Goal: Transaction & Acquisition: Purchase product/service

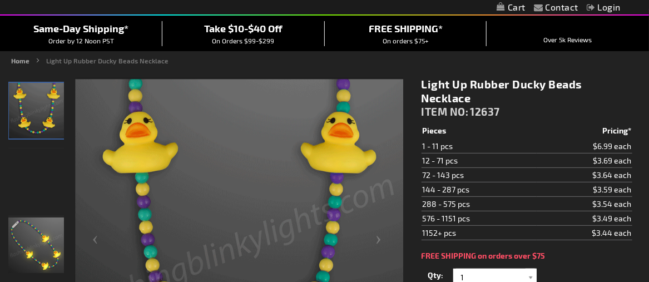
scroll to position [111, 0]
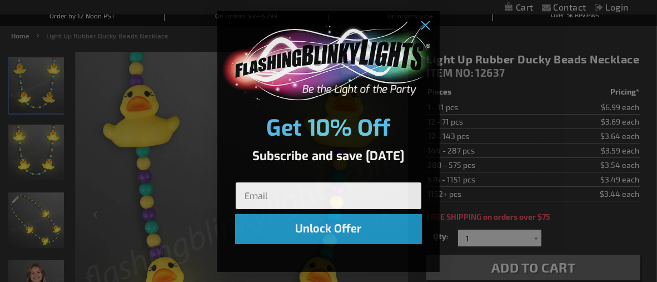
click at [255, 189] on input "Email" at bounding box center [328, 196] width 187 height 28
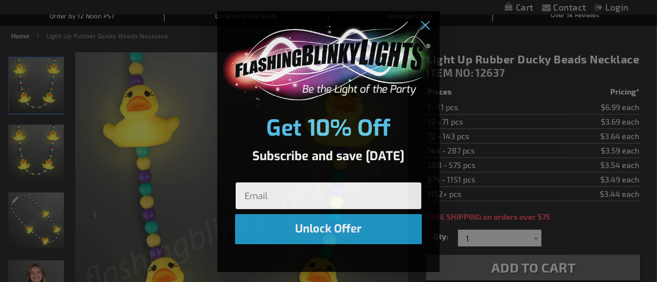
type input "buy1low@aol.com"
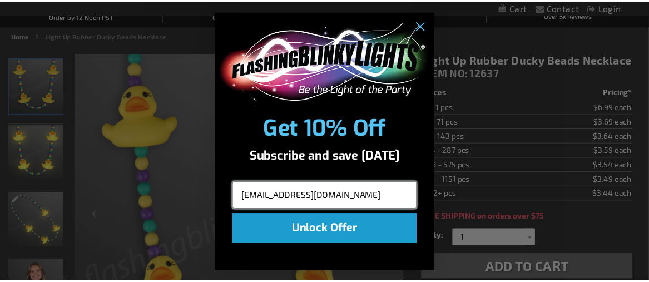
scroll to position [1, 0]
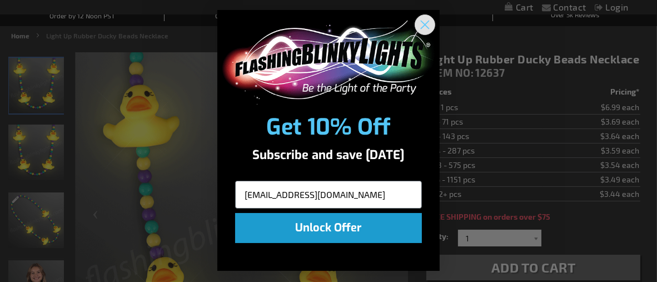
click at [422, 25] on icon "Close dialog" at bounding box center [426, 25] width 8 height 8
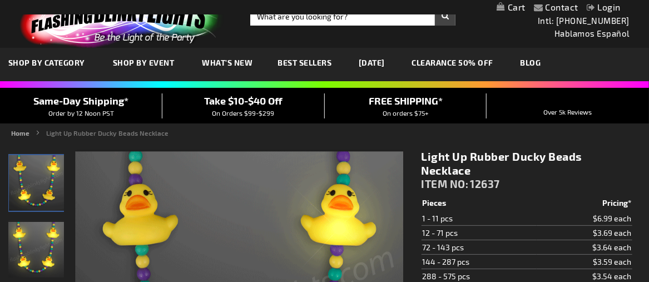
scroll to position [0, 0]
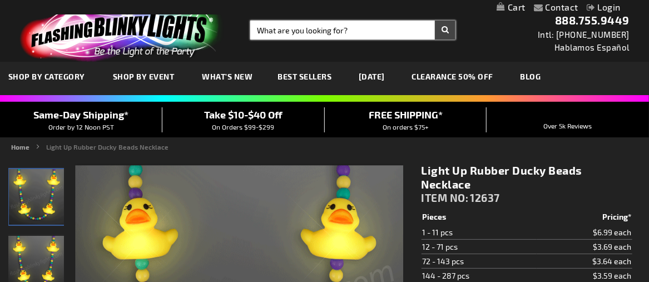
click at [260, 25] on input "Search" at bounding box center [352, 30] width 205 height 19
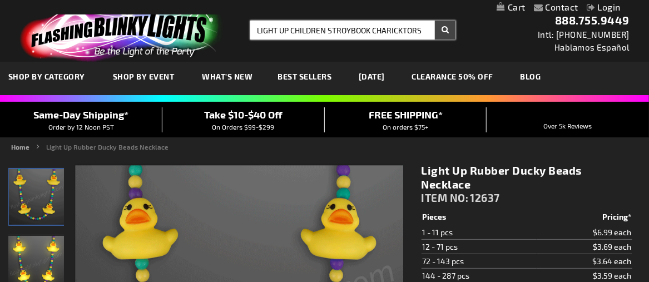
click at [388, 30] on input "LIGHT UP CHILDREN STROYBOOK CHARICKTORS" at bounding box center [352, 30] width 205 height 19
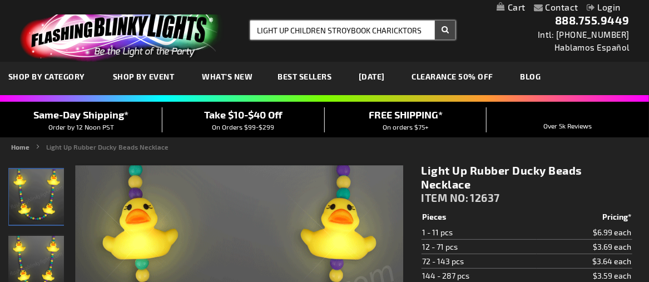
click at [391, 31] on input "LIGHT UP CHILDREN STROYBOOK CHARICKTORS" at bounding box center [352, 30] width 205 height 19
click at [448, 31] on button "Search" at bounding box center [445, 30] width 21 height 19
click at [390, 29] on input "LIGHT UP CHILDREN STROYBOOK CHARICKTORS" at bounding box center [352, 30] width 205 height 19
type input "LIGHT UP CHILDREN STROYBOOK CHAR"
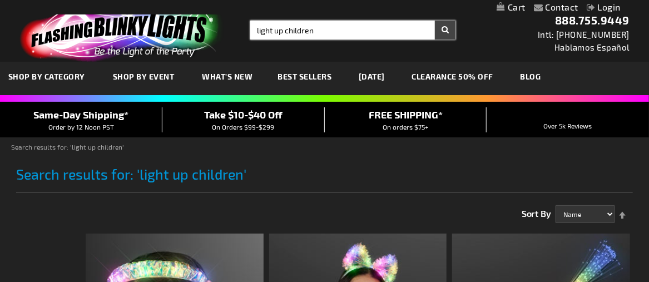
click at [322, 32] on input "light up children" at bounding box center [352, 30] width 205 height 19
click at [339, 30] on input "light up children CHARATERS" at bounding box center [352, 30] width 205 height 19
click at [350, 29] on input "light up children CHARACTERS" at bounding box center [352, 30] width 205 height 19
type input "light up children CHARACTORS"
click at [448, 30] on button "Search" at bounding box center [445, 30] width 21 height 19
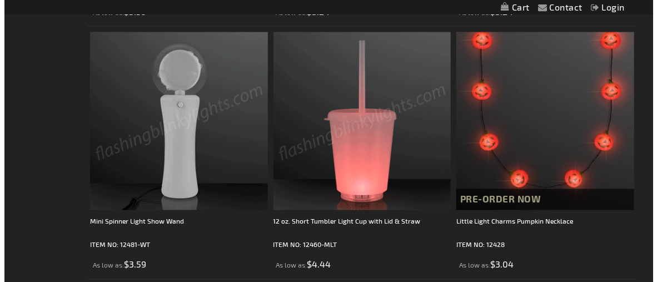
scroll to position [723, 0]
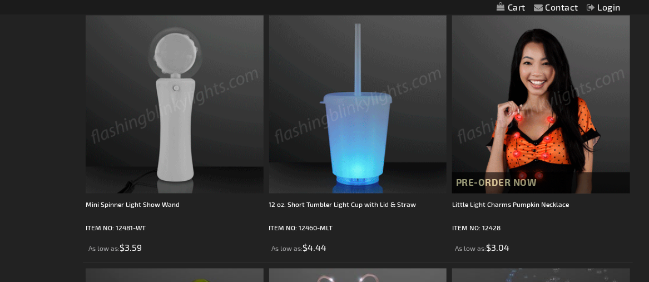
click at [606, 6] on link "Login" at bounding box center [604, 7] width 34 height 11
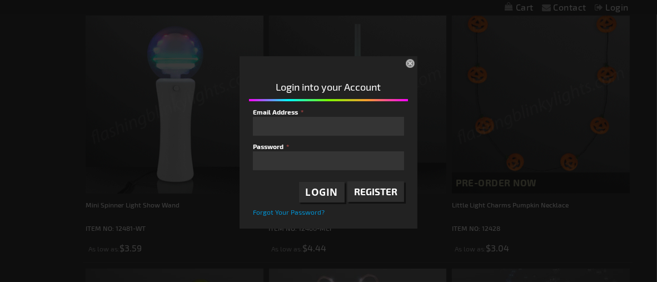
click at [367, 195] on span "Register" at bounding box center [375, 191] width 43 height 11
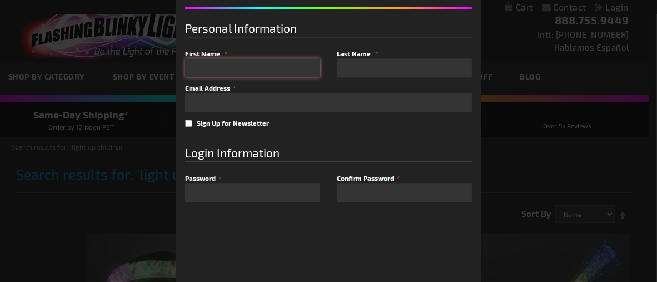
click at [210, 72] on input "First Name" at bounding box center [252, 67] width 135 height 19
type input "james"
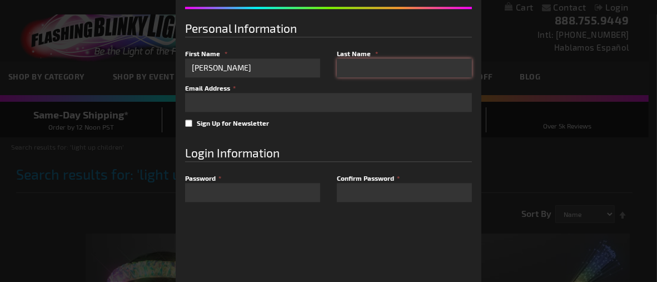
type input "Thomas"
type input "buy1low@aol.com"
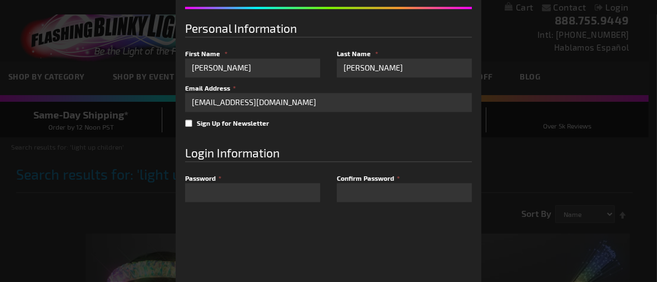
click at [186, 175] on span "Password" at bounding box center [200, 178] width 31 height 8
click at [195, 175] on span "Password" at bounding box center [200, 178] width 31 height 8
click at [199, 176] on span "Password" at bounding box center [200, 178] width 31 height 8
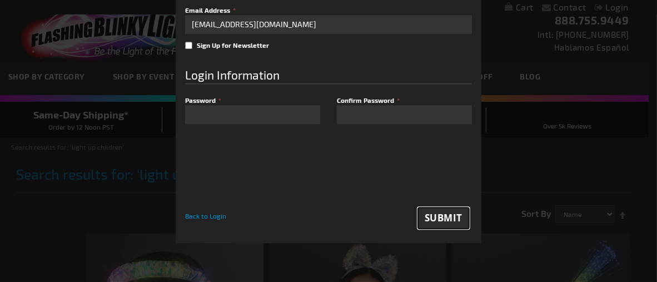
click at [443, 222] on span "Submit" at bounding box center [444, 218] width 38 height 13
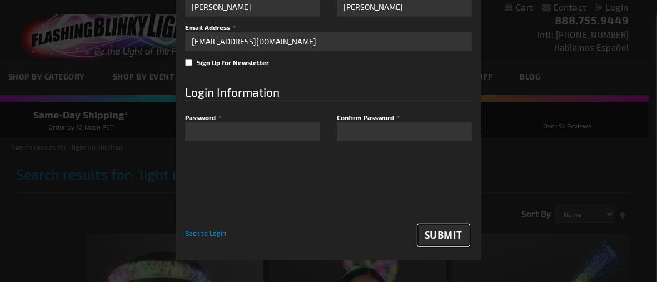
click at [437, 236] on span "Submit" at bounding box center [444, 235] width 38 height 13
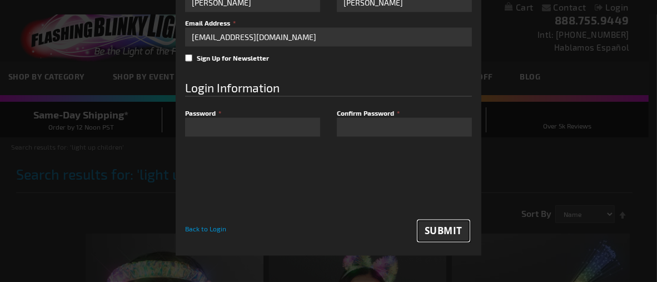
scroll to position [0, 0]
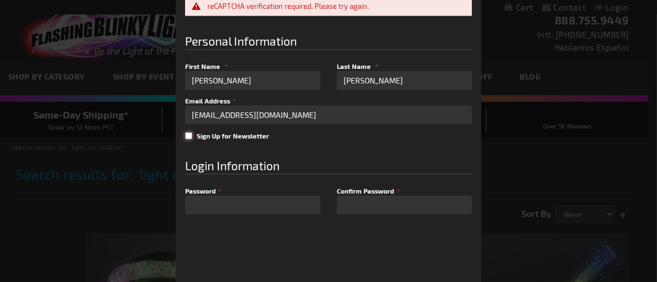
click at [185, 135] on input "Sign Up for Newsletter" at bounding box center [188, 135] width 7 height 7
checkbox input "true"
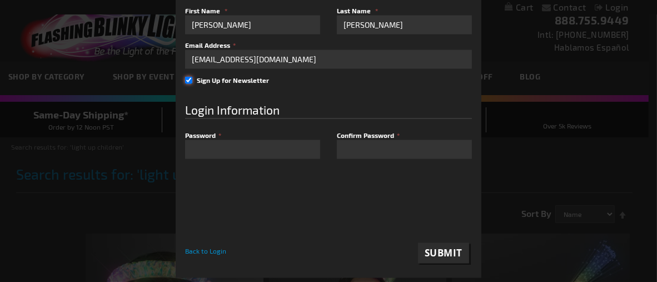
scroll to position [103, 0]
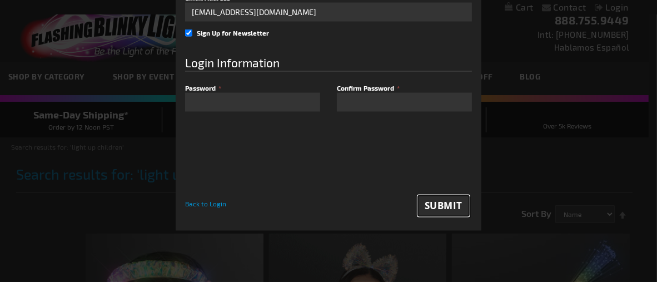
click at [438, 206] on span "Submit" at bounding box center [444, 205] width 38 height 13
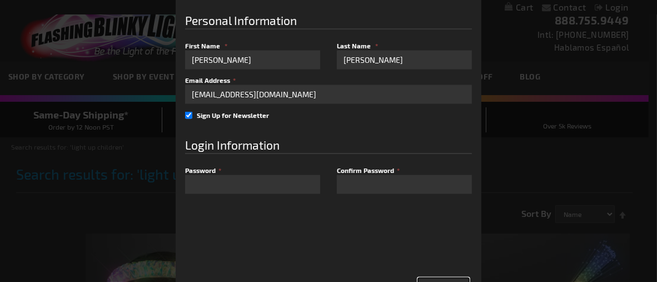
scroll to position [0, 0]
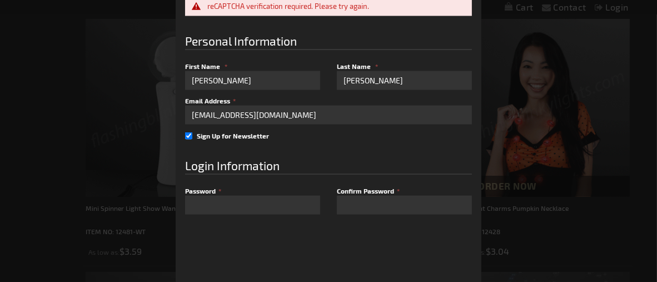
scroll to position [723, 0]
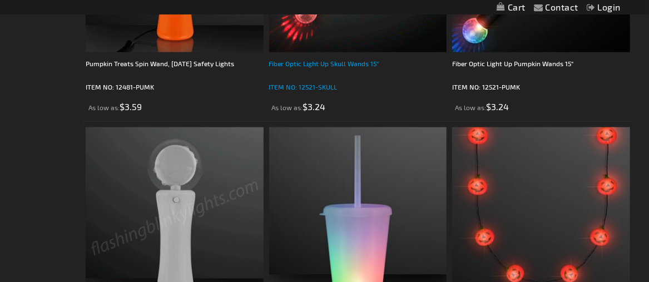
scroll to position [612, 0]
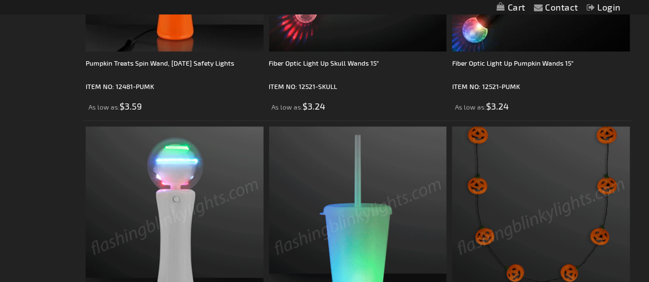
click at [560, 213] on img at bounding box center [541, 216] width 178 height 178
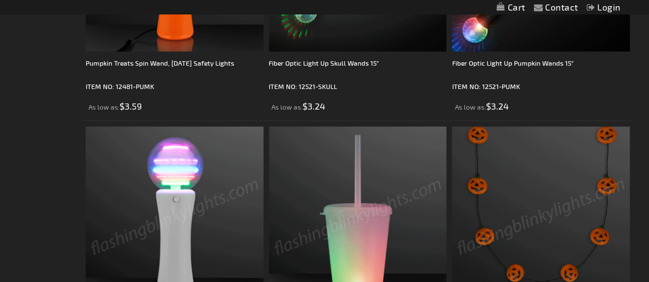
click at [553, 215] on img at bounding box center [541, 216] width 178 height 178
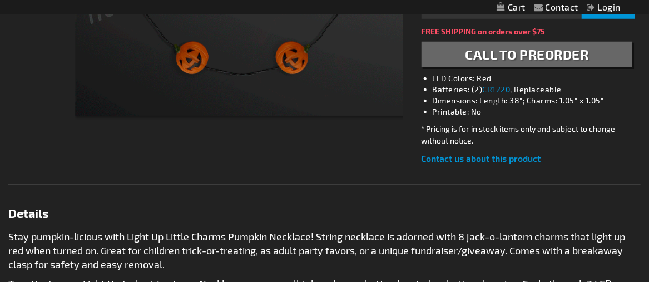
scroll to position [334, 0]
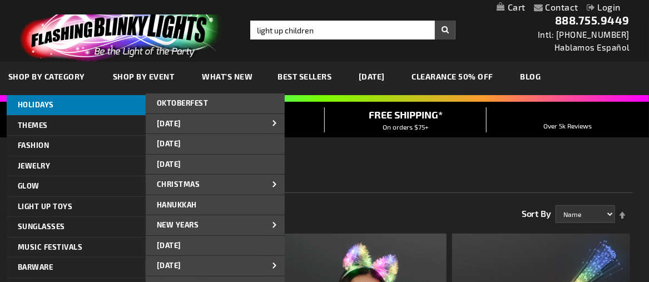
click at [69, 102] on link "HOLIDAYS" at bounding box center [76, 105] width 139 height 20
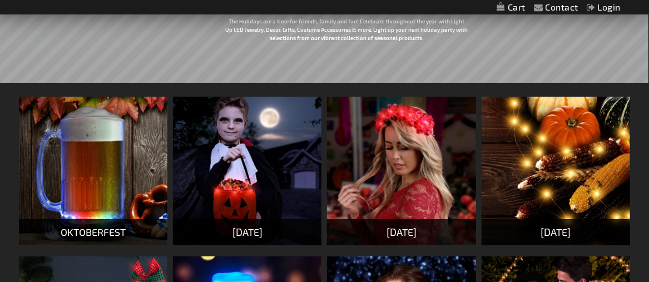
scroll to position [167, 0]
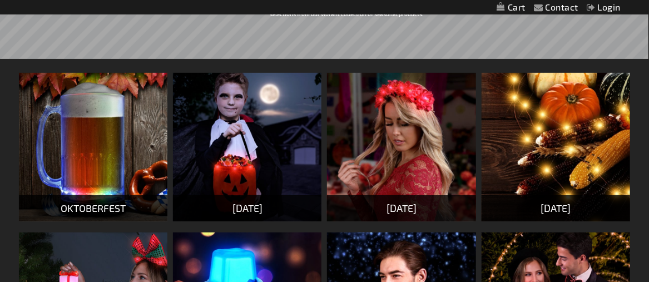
click at [266, 175] on img at bounding box center [247, 147] width 149 height 149
click at [259, 207] on div "[DATE]" at bounding box center [247, 208] width 149 height 26
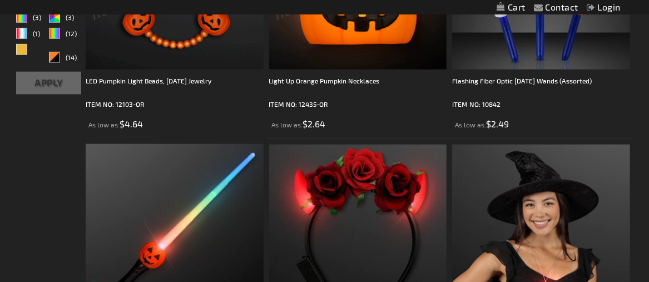
scroll to position [445, 0]
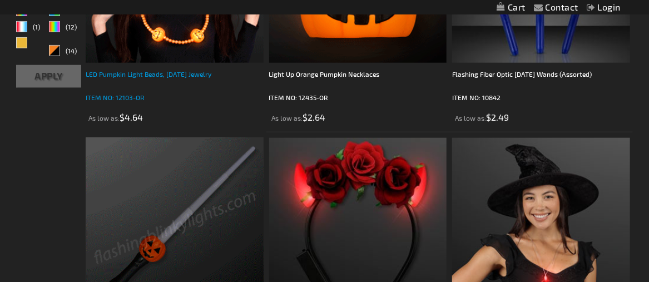
click at [174, 78] on div "LED Pumpkin Light Beads, [DATE] Jewelry" at bounding box center [175, 79] width 178 height 22
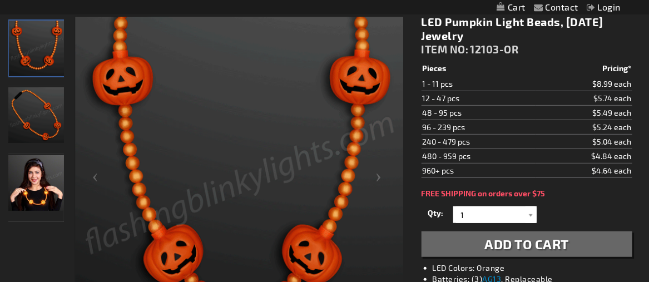
scroll to position [167, 0]
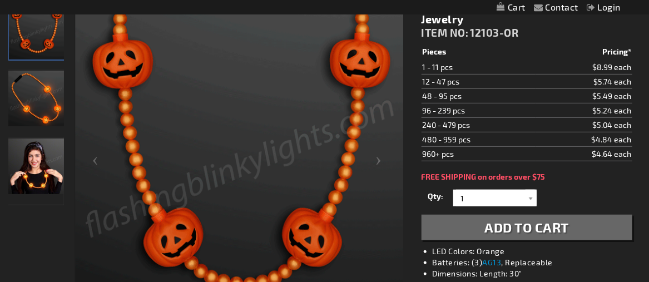
click at [473, 224] on button "Add to Cart" at bounding box center [527, 228] width 211 height 26
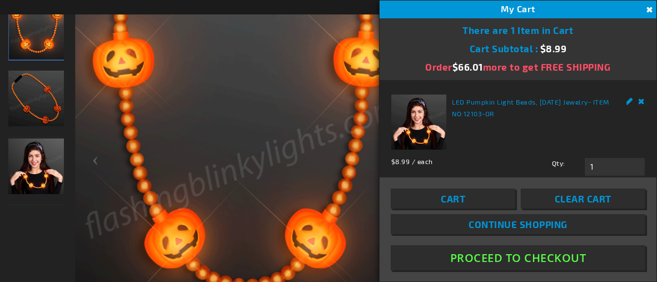
click at [489, 228] on span "Continue Shopping" at bounding box center [518, 224] width 99 height 11
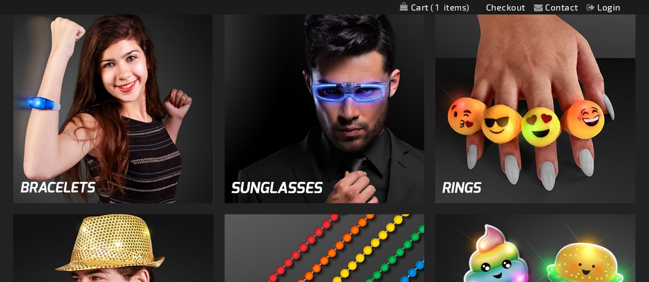
scroll to position [1168, 0]
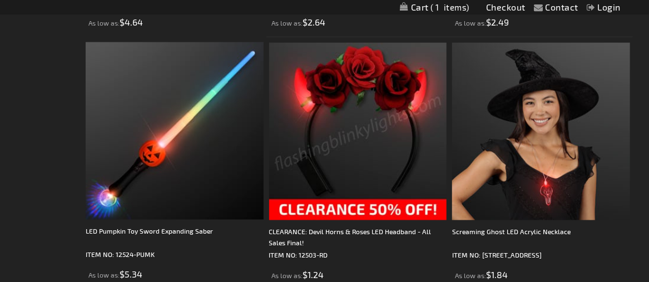
scroll to position [557, 0]
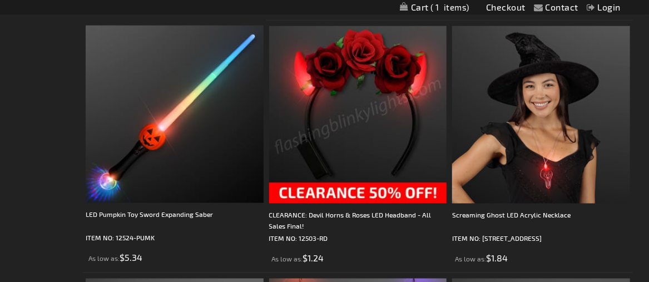
click at [360, 196] on img at bounding box center [358, 115] width 178 height 178
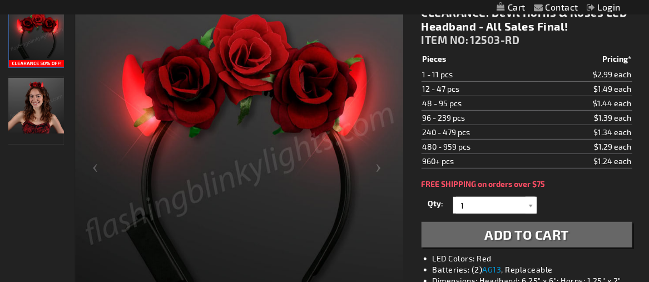
scroll to position [167, 0]
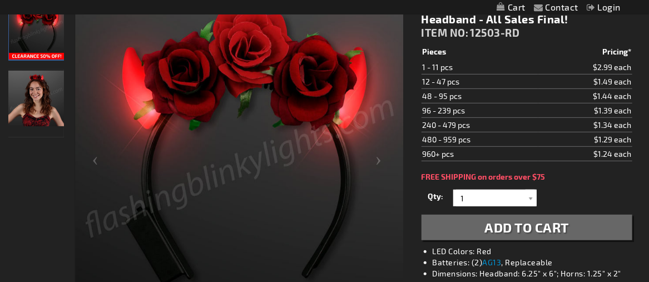
click at [468, 230] on button "Add to Cart" at bounding box center [527, 228] width 211 height 26
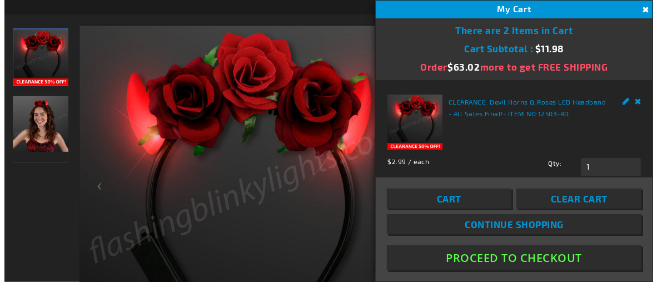
scroll to position [192, 0]
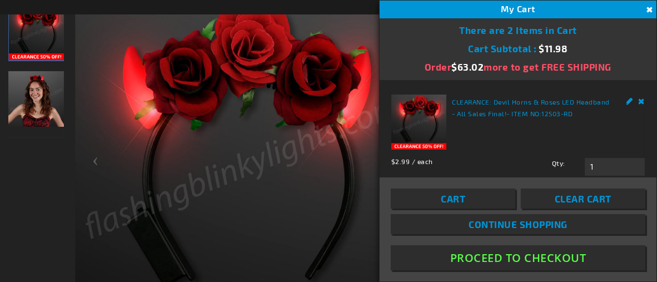
click at [498, 231] on link "Continue Shopping" at bounding box center [518, 224] width 255 height 20
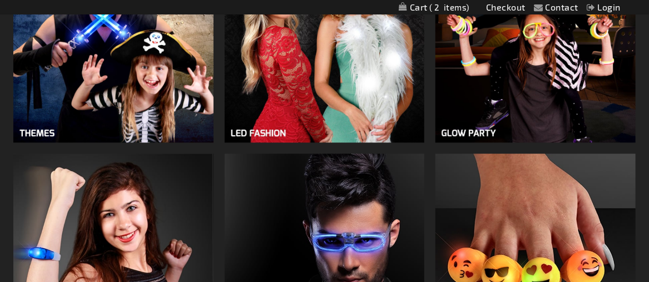
scroll to position [1001, 0]
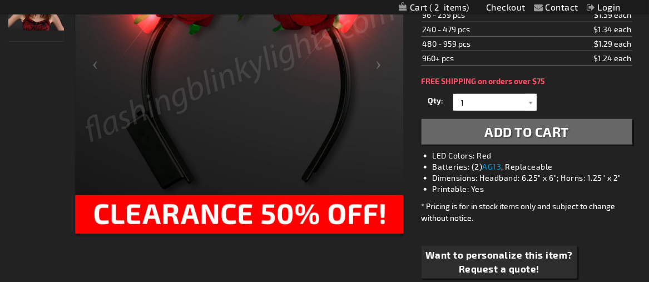
scroll to position [271, 0]
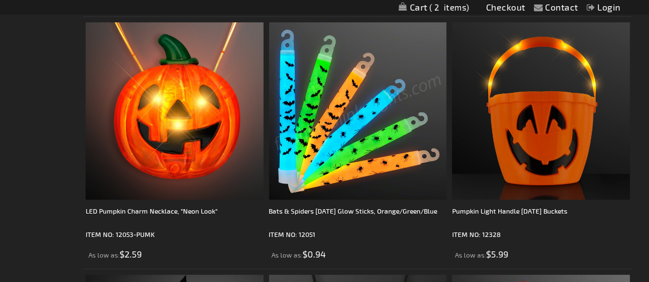
scroll to position [1336, 0]
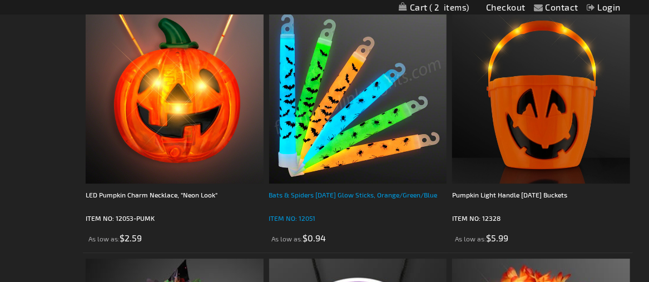
click at [328, 196] on div "Bats & Spiders [DATE] Glow Sticks, Orange/Green/Blue" at bounding box center [358, 200] width 178 height 22
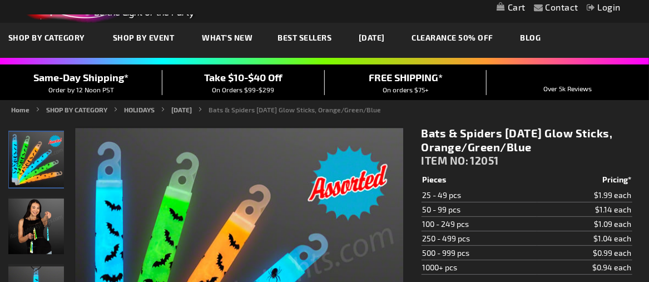
scroll to position [56, 0]
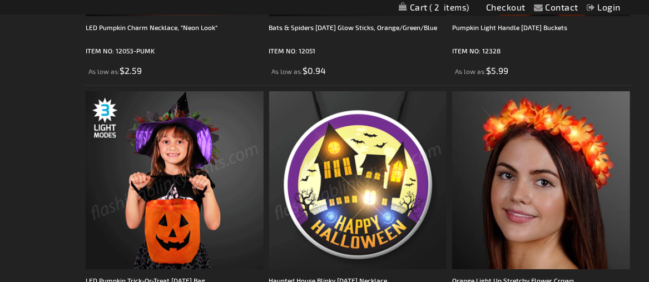
scroll to position [1392, 0]
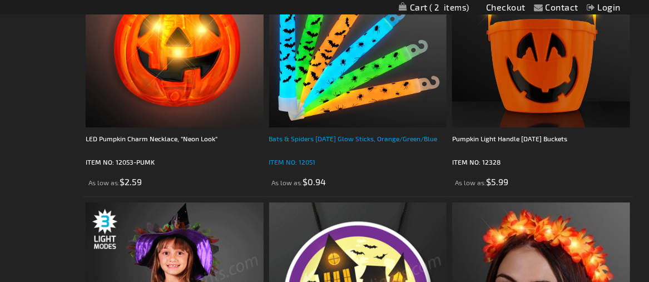
click at [338, 145] on div "Bats & Spiders [DATE] Glow Sticks, Orange/Green/Blue" at bounding box center [358, 144] width 178 height 22
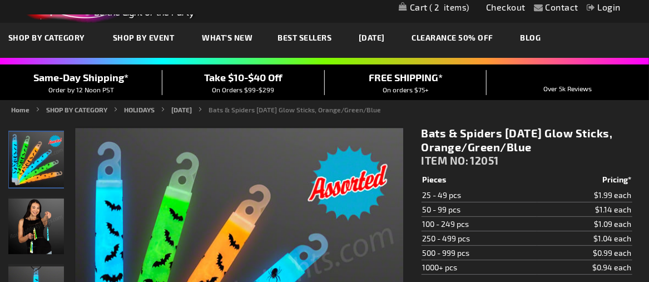
scroll to position [56, 0]
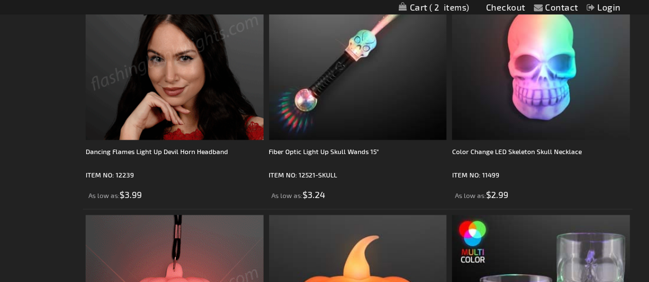
scroll to position [3839, 0]
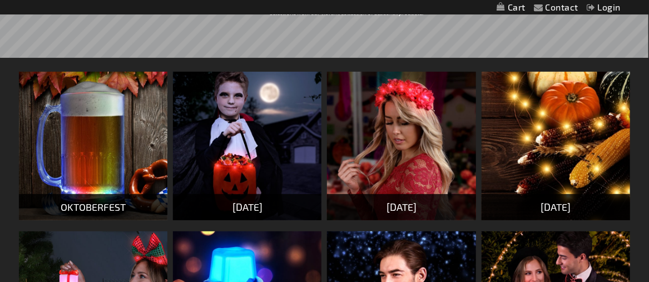
click at [560, 212] on div "[DATE]" at bounding box center [556, 207] width 149 height 26
click at [562, 207] on div "[DATE]" at bounding box center [556, 207] width 149 height 26
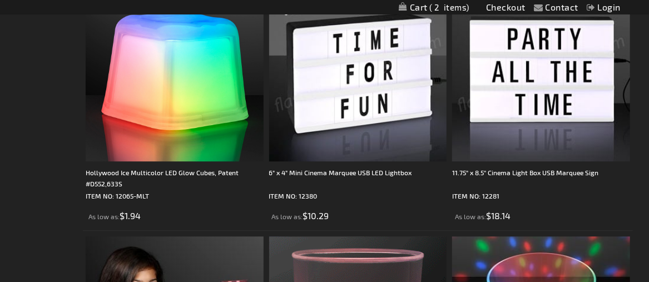
scroll to position [2781, 0]
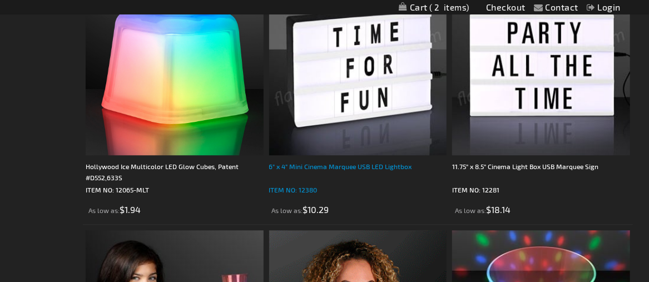
click at [377, 166] on div "6" x 4" Mini Cinema Marquee USB LED Lightbox" at bounding box center [358, 172] width 178 height 22
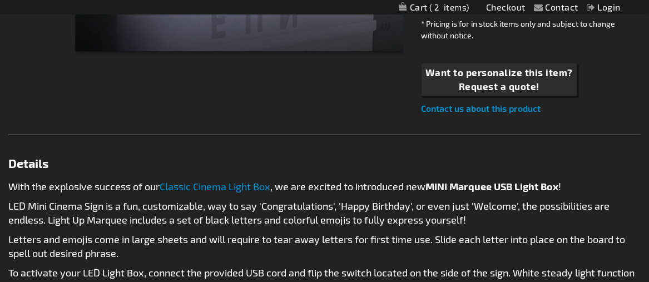
scroll to position [334, 0]
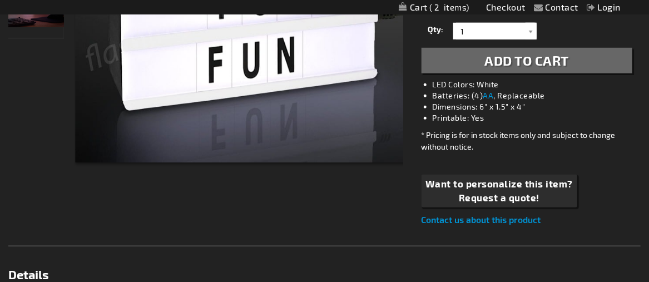
click at [528, 63] on span "Add to Cart" at bounding box center [527, 60] width 85 height 16
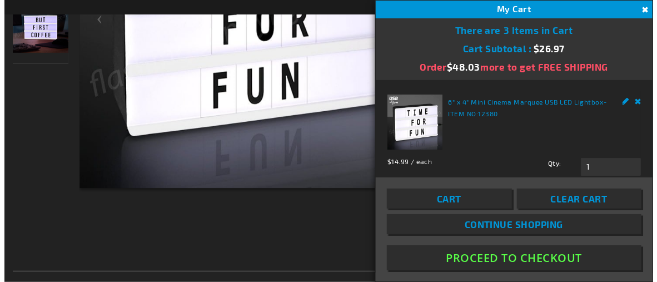
scroll to position [359, 0]
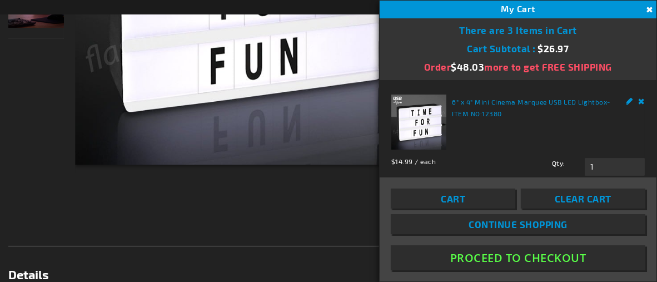
click at [487, 226] on span "Continue Shopping" at bounding box center [518, 224] width 99 height 11
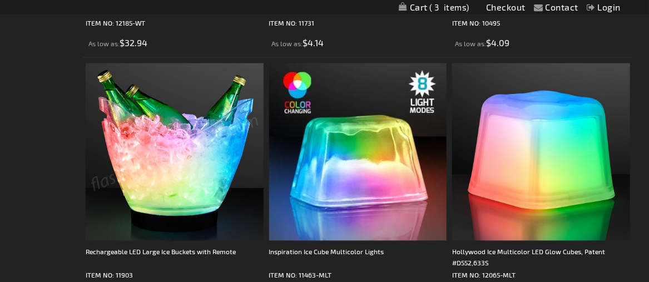
scroll to position [2392, 0]
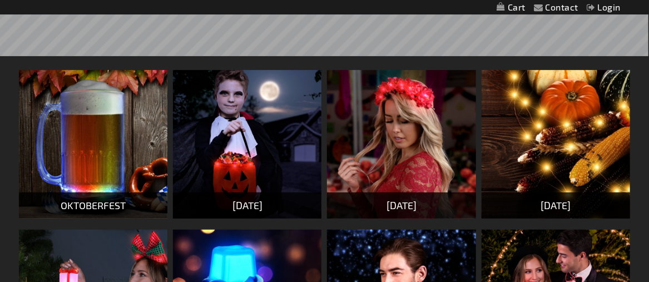
scroll to position [170, 0]
click at [524, 160] on img at bounding box center [556, 144] width 149 height 149
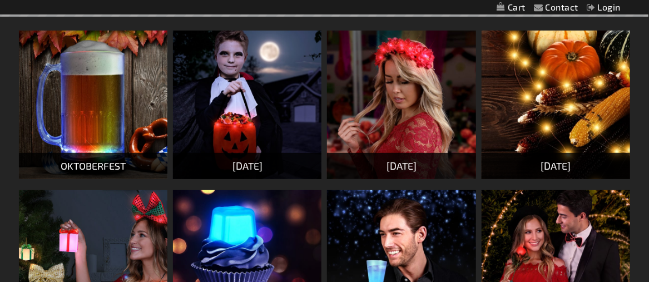
scroll to position [225, 0]
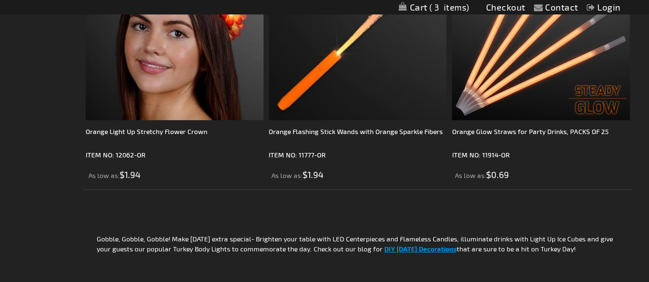
scroll to position [5006, 0]
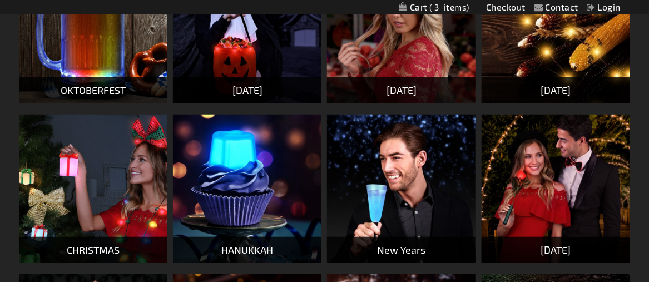
scroll to position [337, 0]
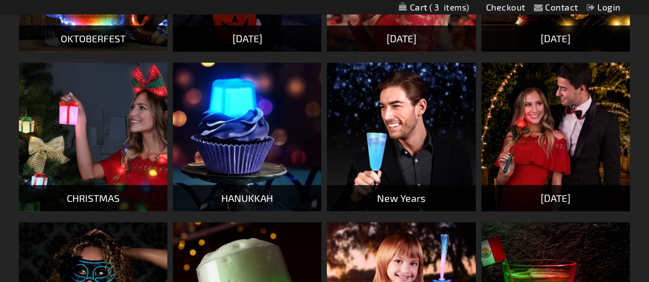
click at [90, 196] on div "CHRISTMAS" at bounding box center [93, 198] width 149 height 26
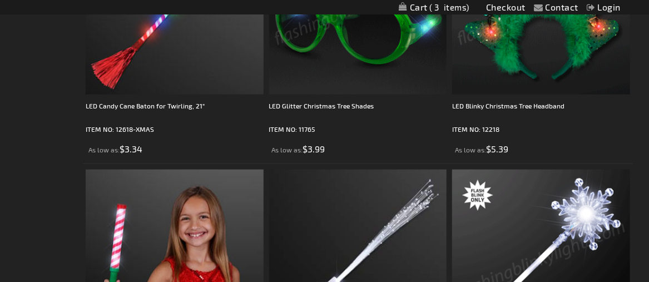
scroll to position [2169, 0]
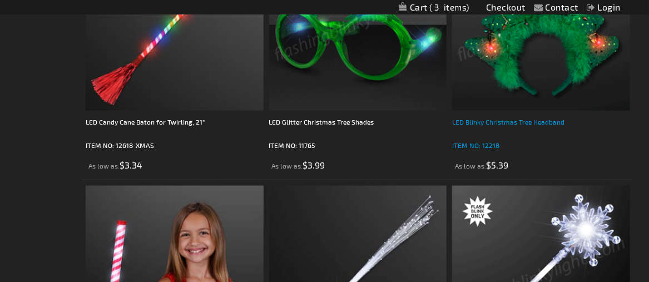
click at [513, 118] on div "LED Blinky Christmas Tree Headband" at bounding box center [541, 127] width 178 height 22
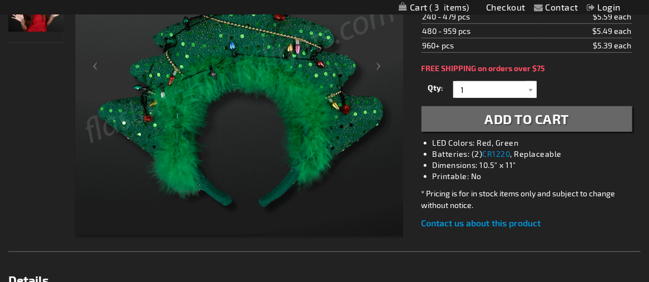
scroll to position [278, 0]
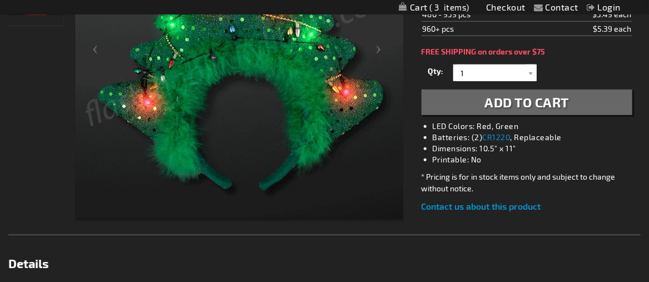
drag, startPoint x: 534, startPoint y: 108, endPoint x: 528, endPoint y: 115, distance: 9.1
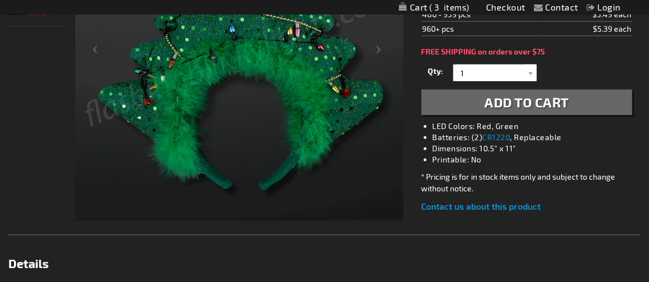
click at [533, 108] on span "Add to Cart" at bounding box center [527, 102] width 85 height 16
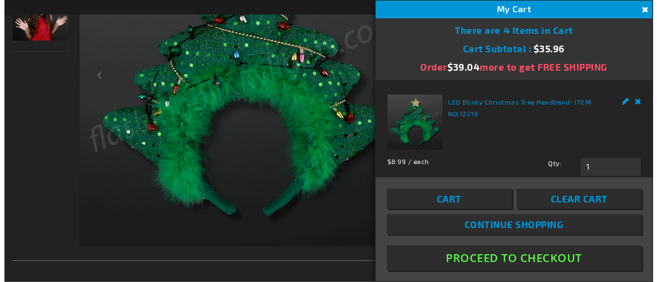
scroll to position [303, 0]
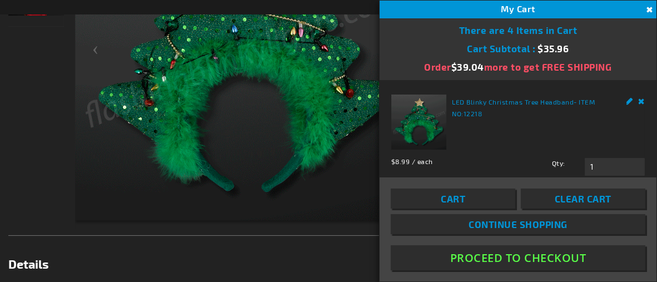
click at [446, 229] on link "Continue Shopping" at bounding box center [518, 224] width 255 height 20
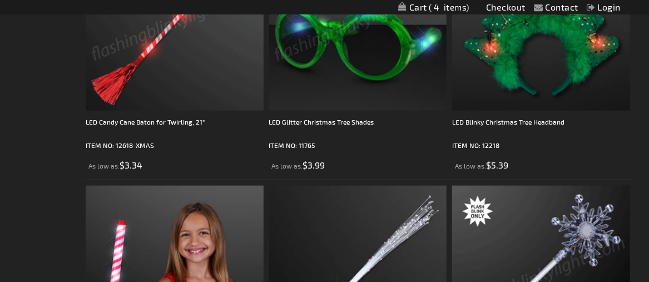
scroll to position [2169, 0]
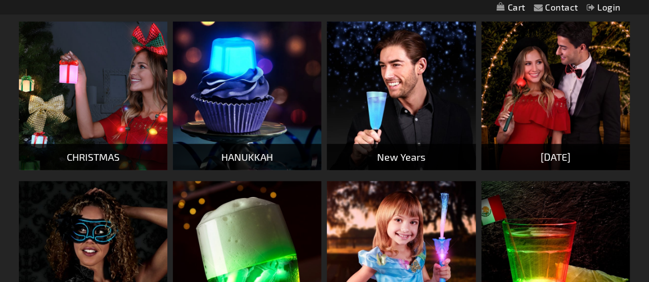
scroll to position [481, 0]
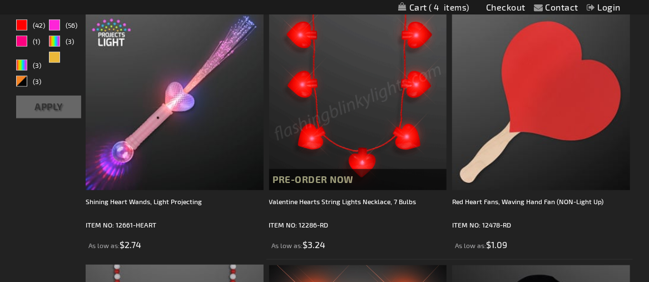
scroll to position [334, 0]
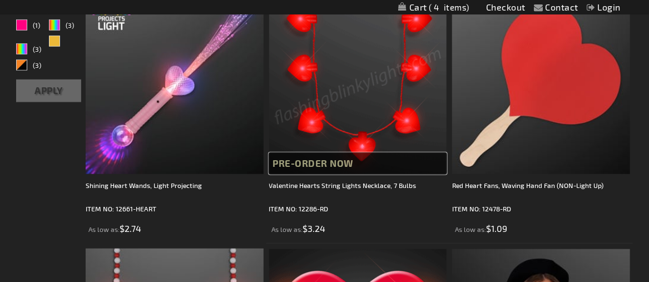
click at [332, 162] on span "Pre-Order Now" at bounding box center [313, 162] width 81 height 11
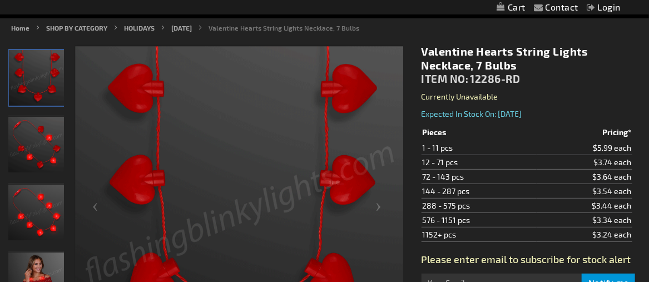
scroll to position [167, 0]
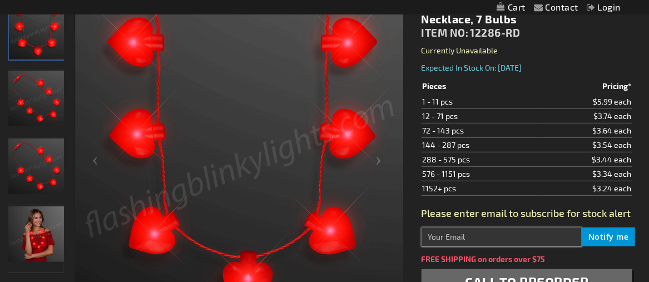
click at [433, 238] on input "text" at bounding box center [502, 237] width 160 height 19
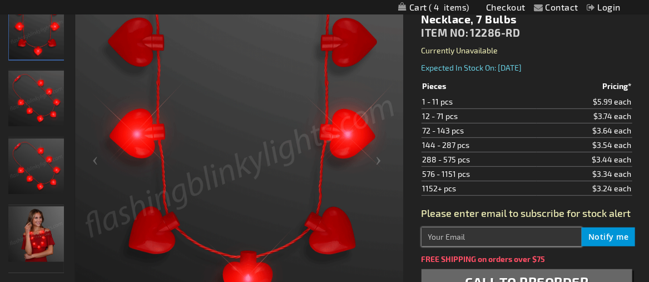
type input "buy1low@aol.com"
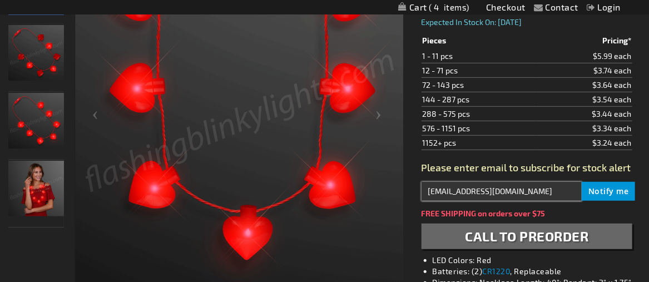
scroll to position [222, 0]
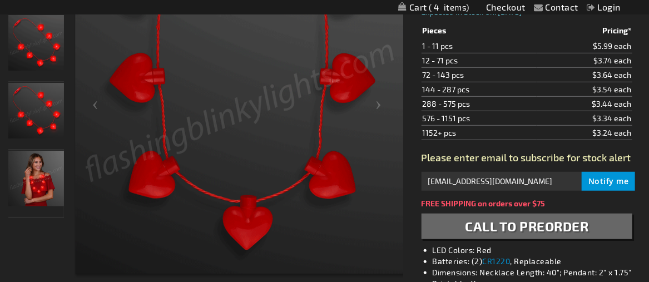
click at [617, 179] on span "Notify me" at bounding box center [609, 181] width 41 height 11
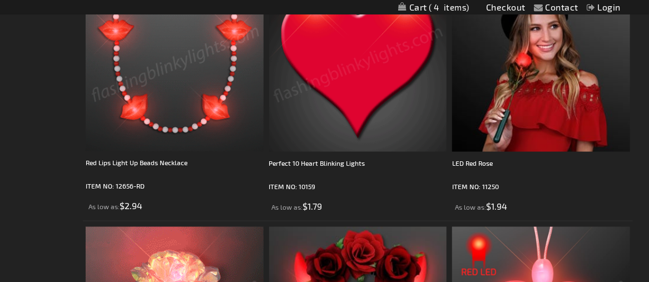
scroll to position [667, 0]
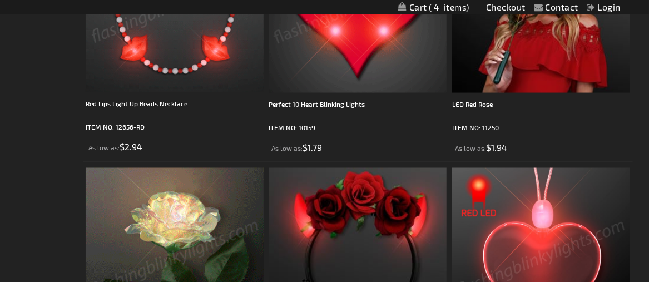
click at [167, 77] on img at bounding box center [175, 4] width 178 height 178
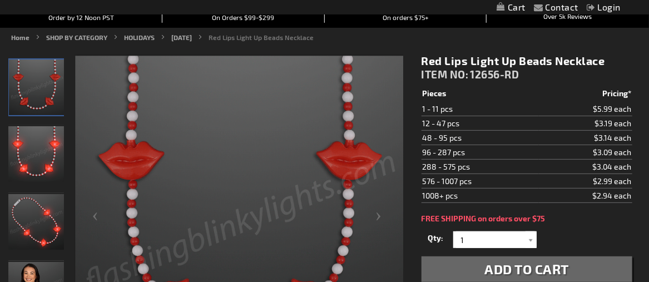
scroll to position [167, 0]
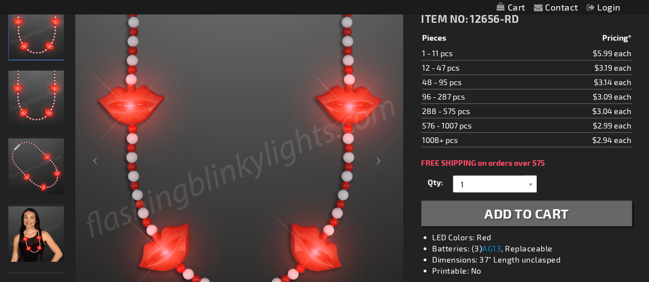
click at [525, 211] on span "Add to Cart" at bounding box center [527, 213] width 85 height 16
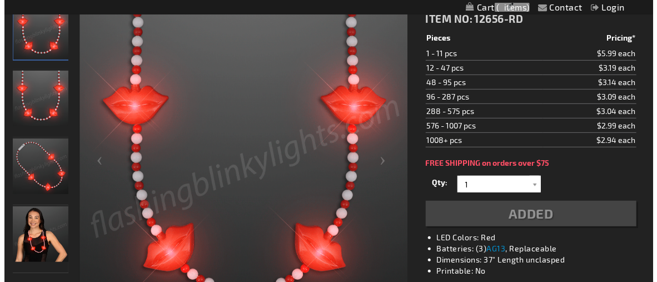
scroll to position [192, 0]
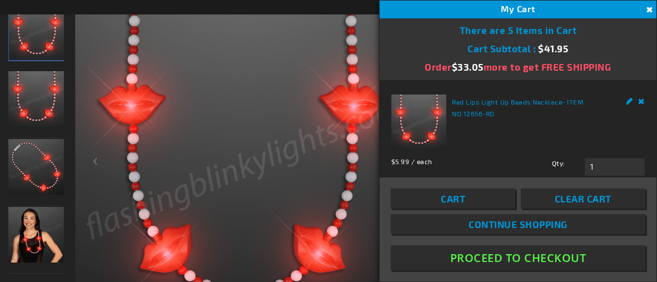
click at [456, 220] on link "Continue Shopping" at bounding box center [518, 224] width 255 height 20
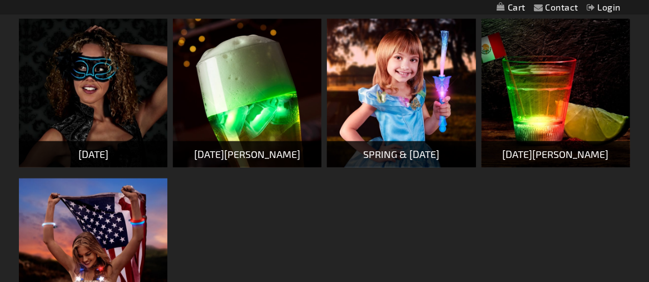
scroll to position [592, 0]
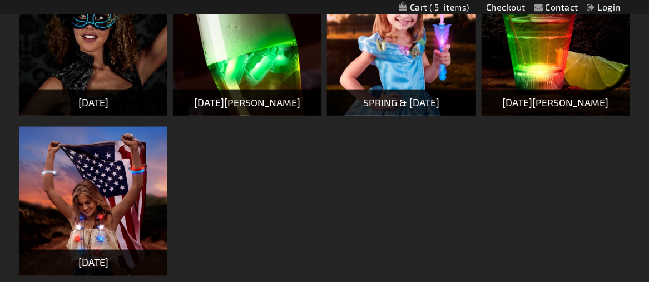
click at [104, 165] on img at bounding box center [93, 201] width 149 height 149
click at [105, 165] on img at bounding box center [93, 201] width 149 height 149
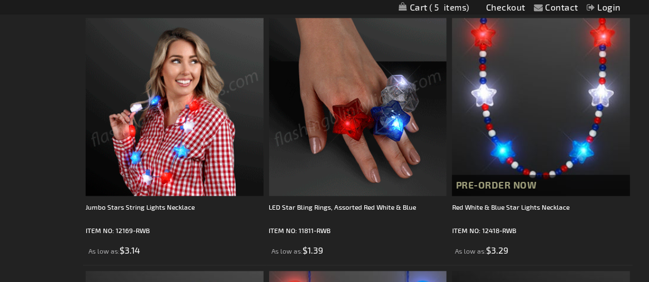
scroll to position [834, 0]
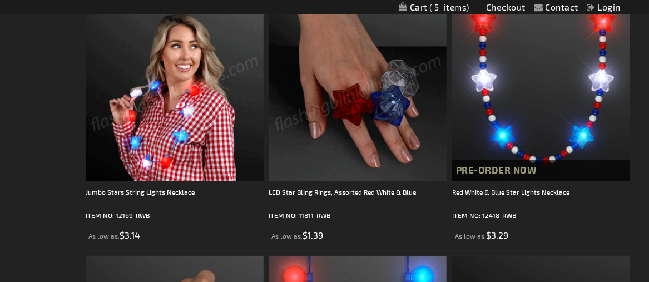
click at [171, 167] on img at bounding box center [175, 92] width 178 height 178
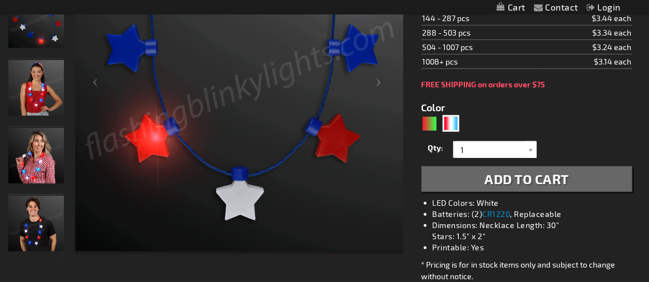
scroll to position [278, 0]
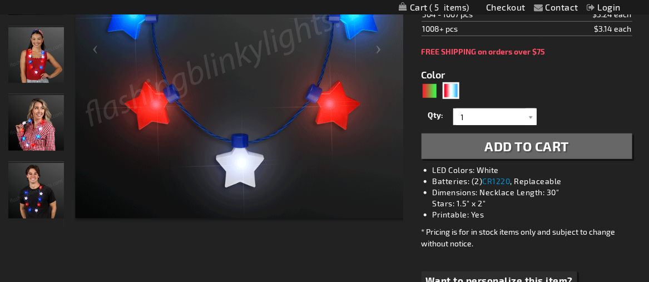
click at [514, 150] on span "Add to Cart" at bounding box center [527, 146] width 85 height 16
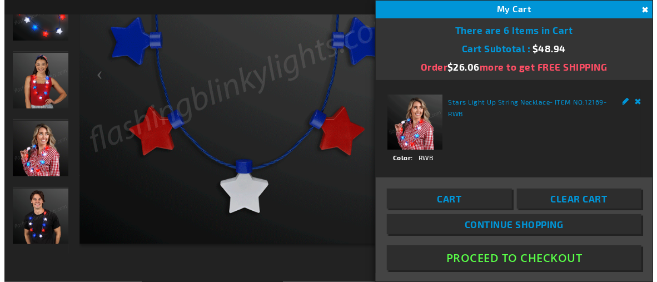
scroll to position [303, 0]
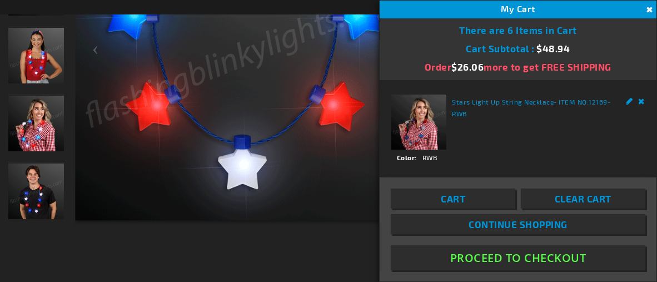
click at [443, 226] on link "Continue Shopping" at bounding box center [518, 224] width 255 height 20
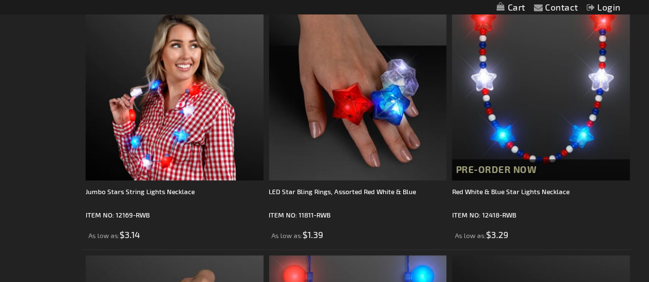
scroll to position [834, 0]
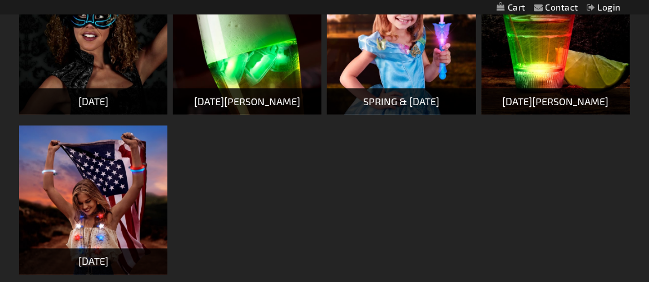
scroll to position [592, 0]
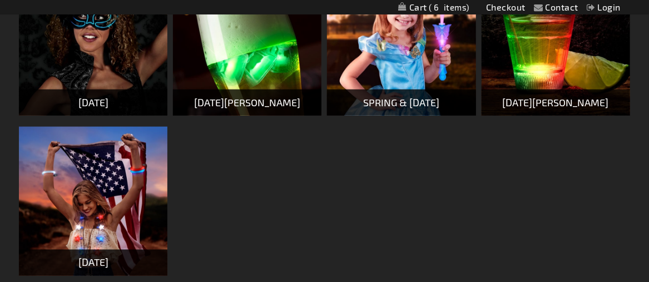
click at [550, 81] on img at bounding box center [556, 41] width 149 height 149
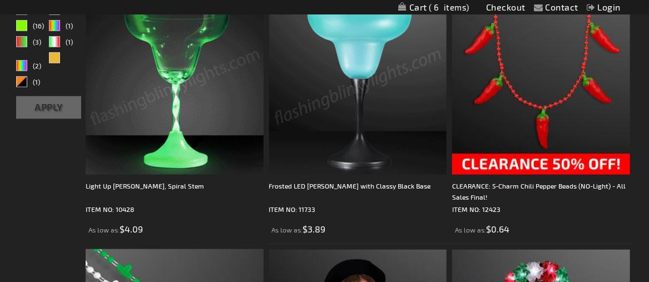
scroll to position [334, 0]
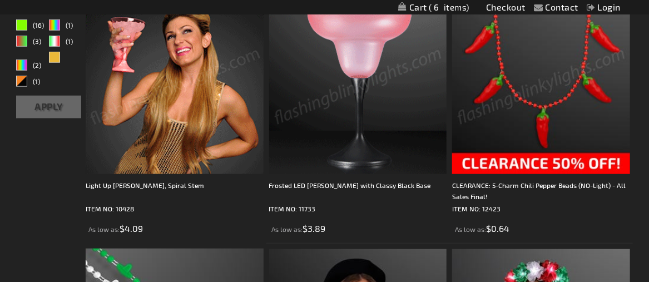
click at [553, 161] on img at bounding box center [541, 85] width 178 height 178
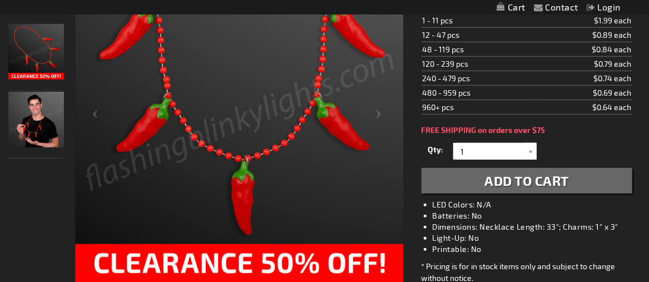
scroll to position [222, 0]
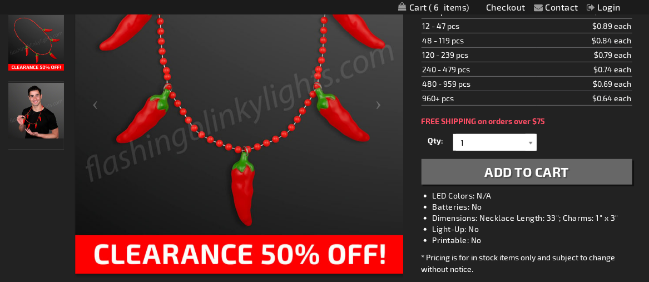
click at [532, 142] on div at bounding box center [531, 142] width 11 height 17
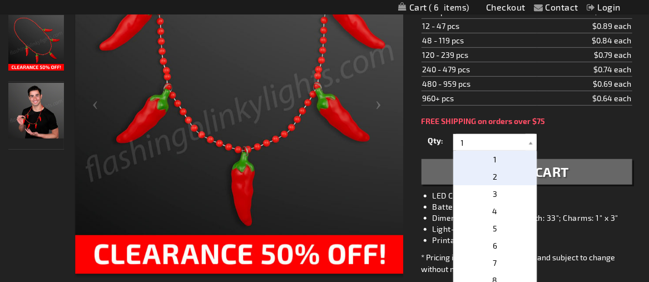
click at [506, 176] on p "2" at bounding box center [494, 176] width 83 height 17
type input "2"
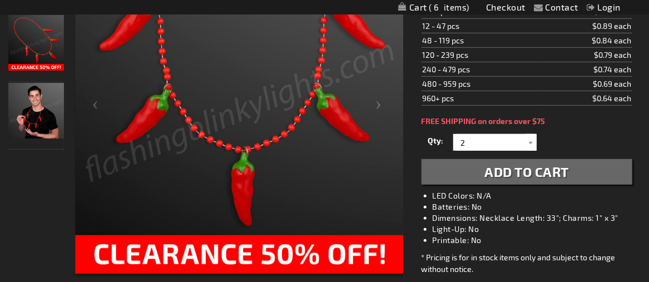
click at [543, 176] on span "Add to Cart" at bounding box center [527, 172] width 85 height 16
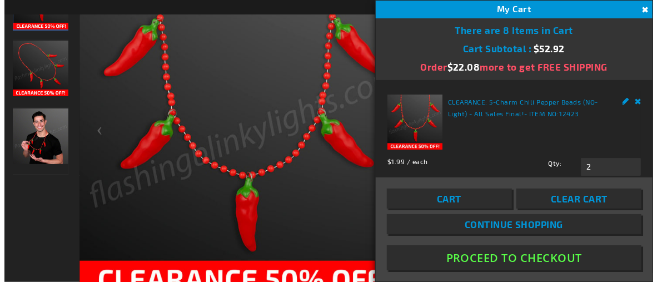
scroll to position [248, 0]
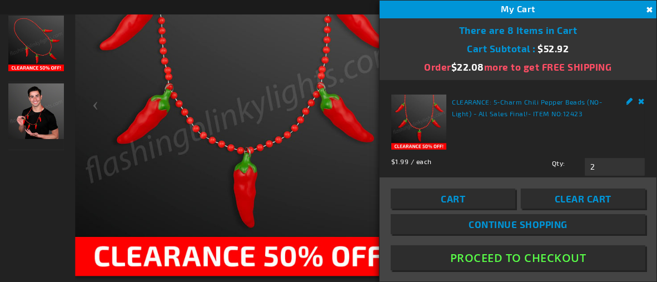
click at [454, 219] on link "Continue Shopping" at bounding box center [518, 224] width 255 height 20
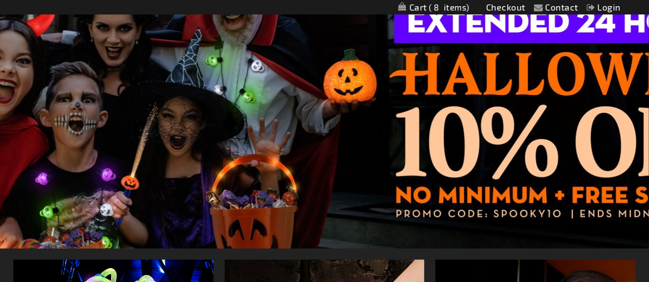
scroll to position [389, 0]
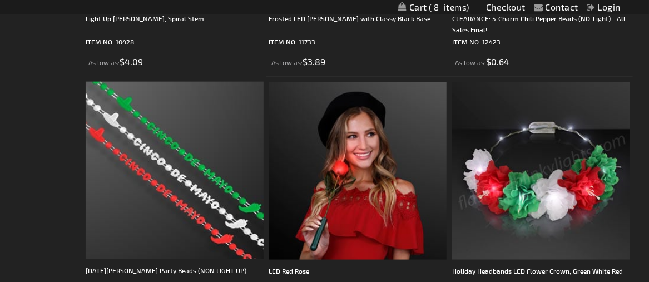
scroll to position [556, 0]
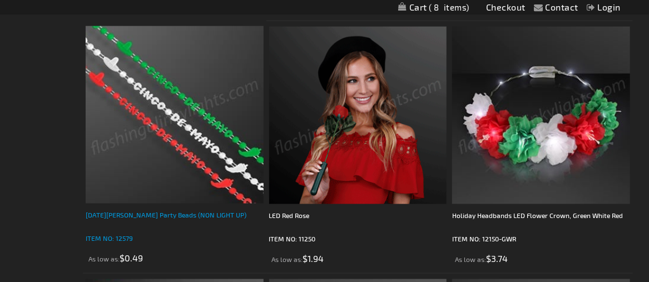
click at [157, 215] on div "[DATE][PERSON_NAME] Party Beads (NON LIGHT UP)" at bounding box center [175, 220] width 178 height 22
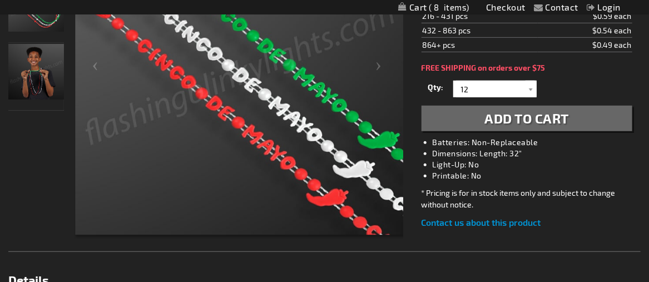
scroll to position [278, 0]
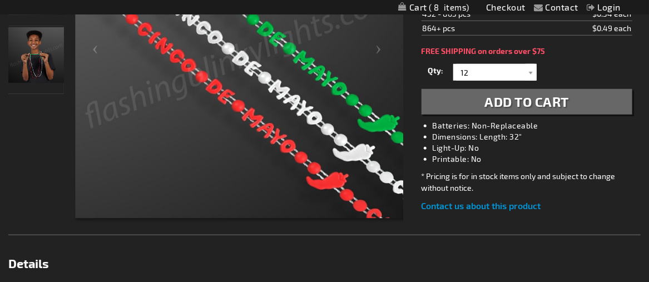
click at [558, 105] on span "Add to Cart" at bounding box center [527, 101] width 85 height 16
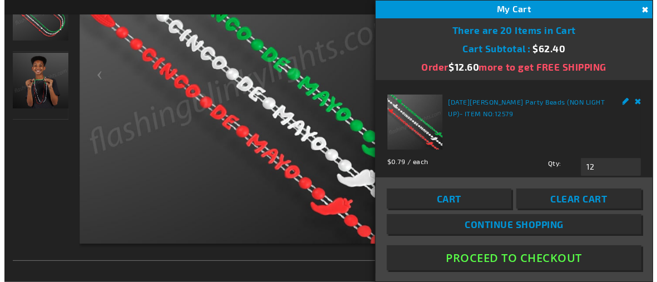
scroll to position [303, 0]
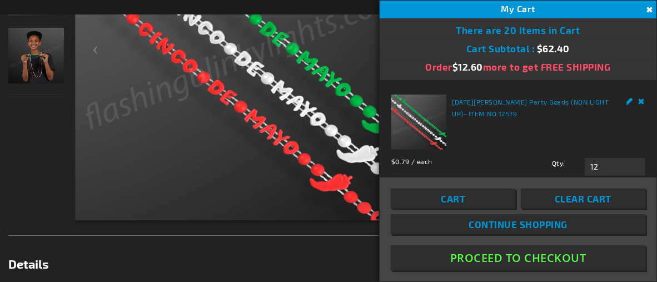
click at [489, 226] on span "Continue Shopping" at bounding box center [518, 224] width 99 height 11
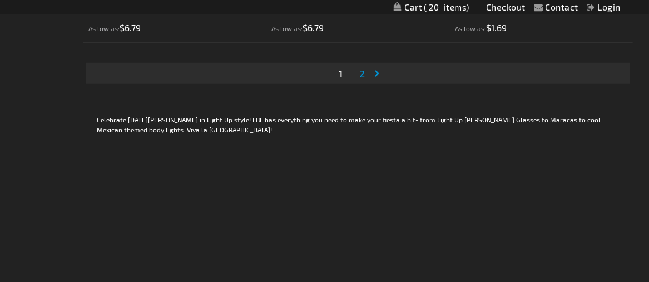
scroll to position [5340, 0]
click at [364, 72] on span "2" at bounding box center [362, 73] width 6 height 12
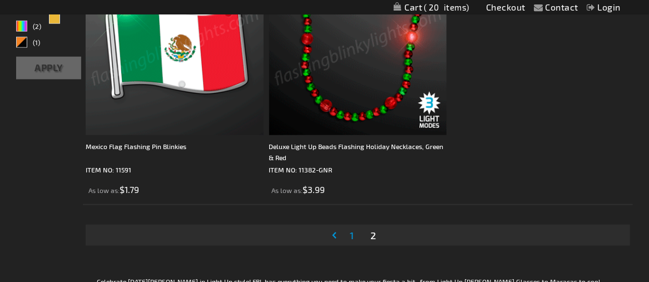
scroll to position [389, 0]
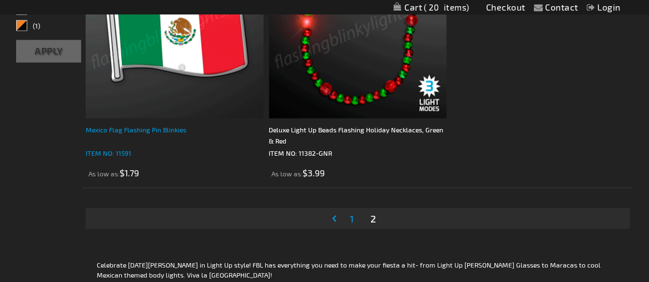
click at [150, 131] on div "Mexico Flag Flashing Pin Blinkies" at bounding box center [175, 135] width 178 height 22
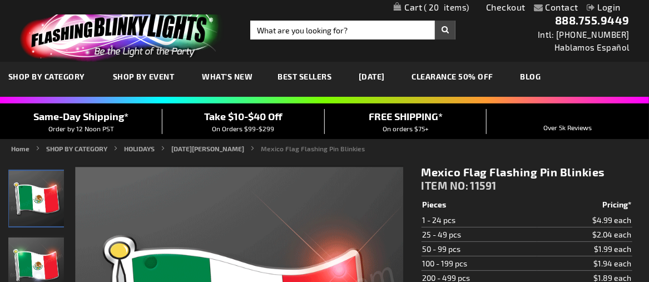
scroll to position [167, 0]
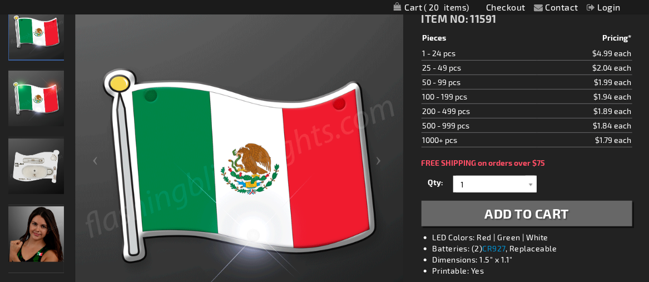
click at [516, 213] on span "Add to Cart" at bounding box center [527, 213] width 85 height 16
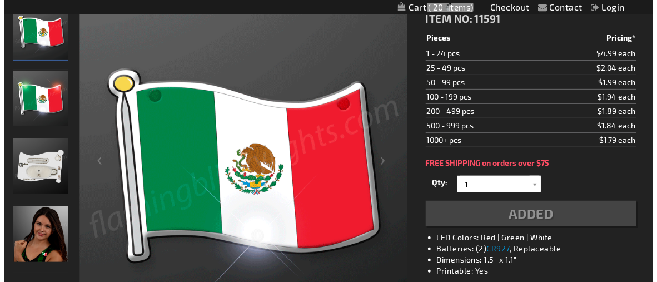
scroll to position [192, 0]
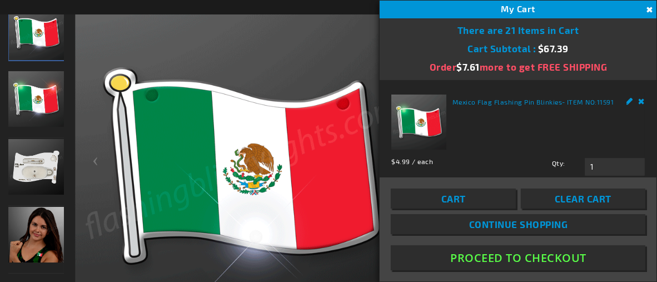
click at [501, 223] on span "Continue Shopping" at bounding box center [518, 224] width 99 height 11
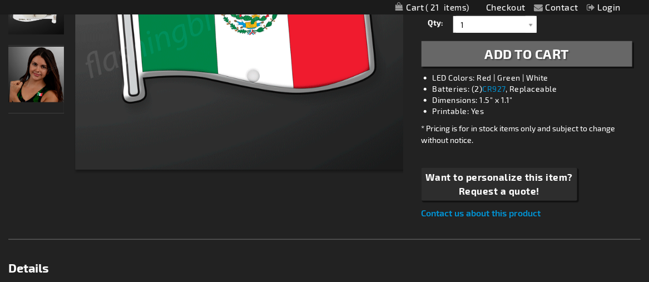
scroll to position [327, 0]
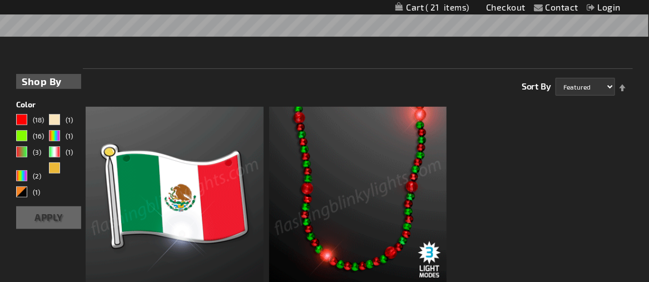
scroll to position [278, 0]
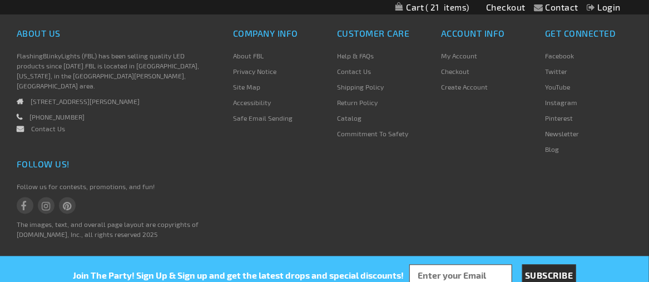
scroll to position [616, 0]
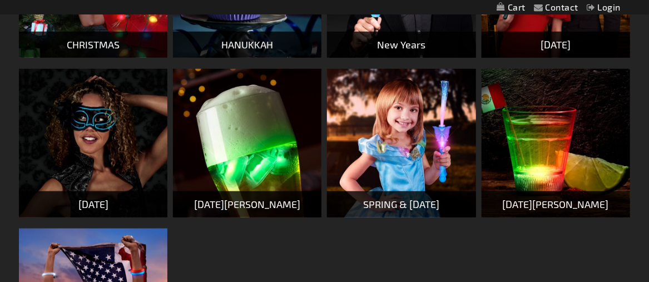
scroll to position [481, 0]
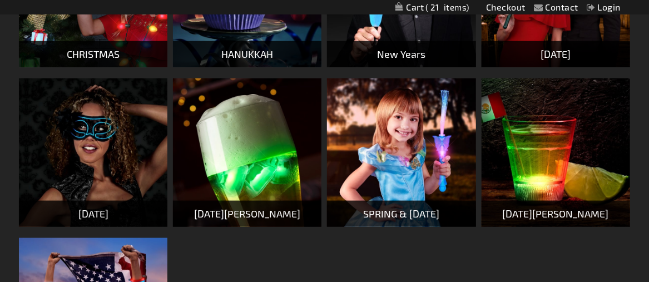
click at [405, 211] on div "SPRING & [DATE]" at bounding box center [401, 214] width 149 height 26
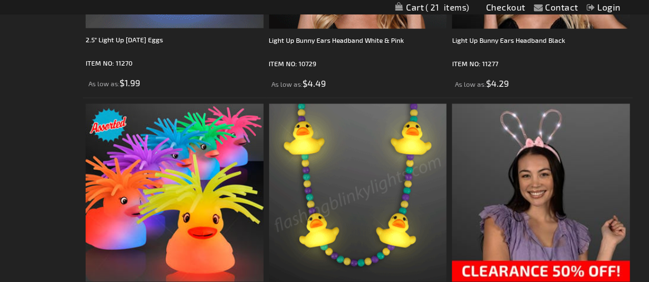
scroll to position [834, 0]
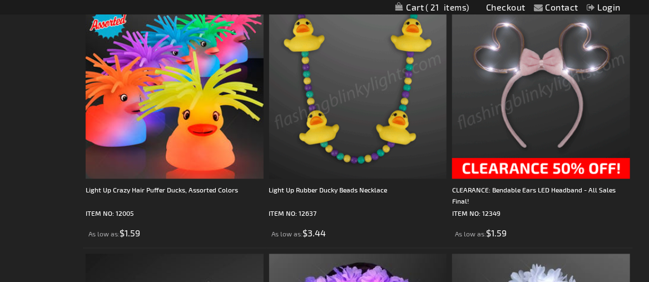
click at [530, 170] on img at bounding box center [541, 90] width 178 height 178
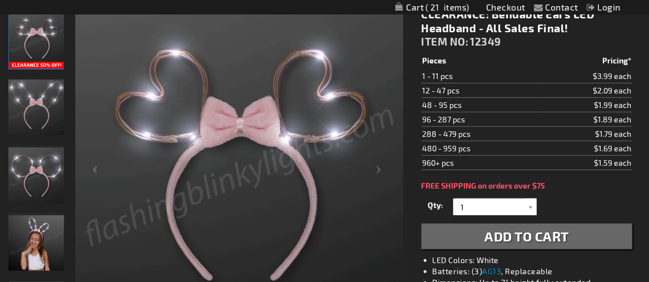
scroll to position [167, 0]
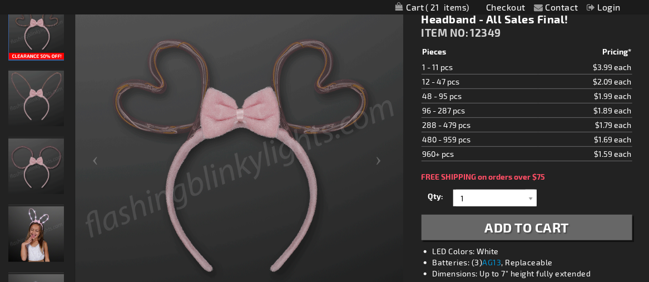
click at [40, 91] on img "Light Up Bendable Ears LED Headband" at bounding box center [36, 99] width 56 height 56
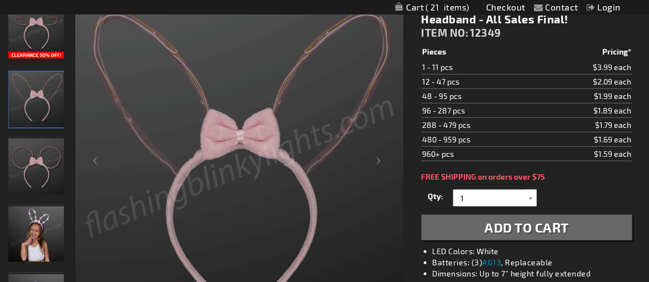
click at [512, 228] on span "Add to Cart" at bounding box center [527, 227] width 85 height 16
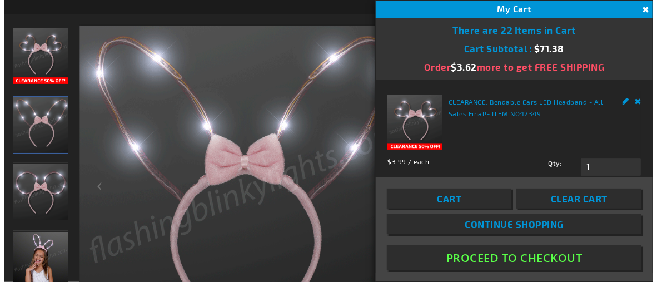
scroll to position [192, 0]
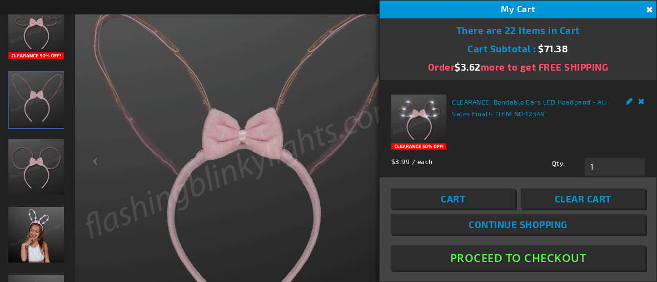
click at [496, 224] on span "Continue Shopping" at bounding box center [518, 224] width 99 height 11
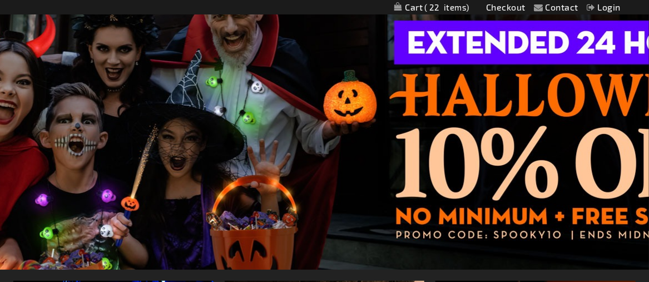
scroll to position [111, 0]
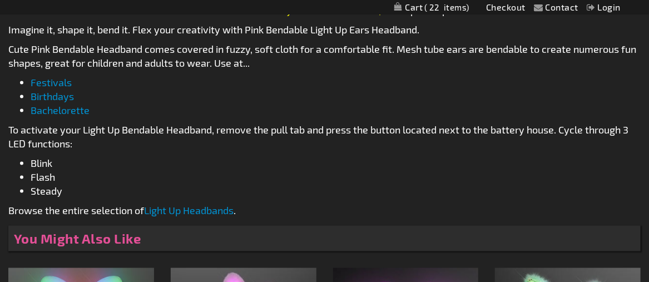
scroll to position [583, 0]
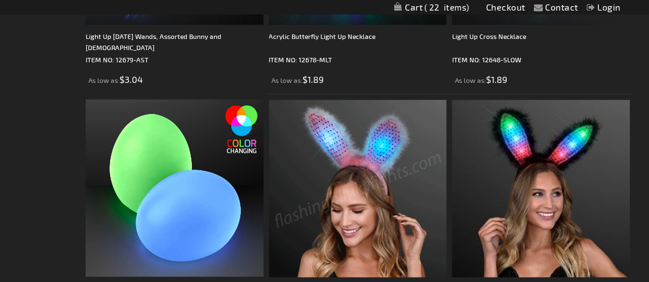
scroll to position [595, 0]
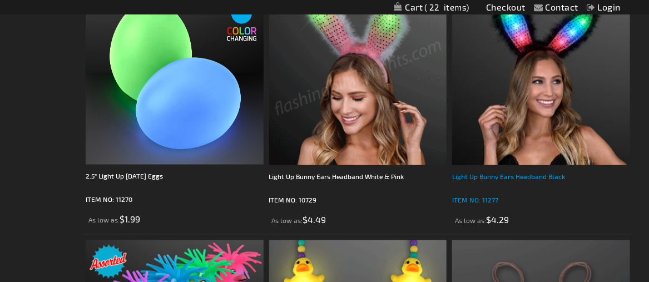
click at [501, 174] on div "Light Up Bunny Ears Headband Black" at bounding box center [541, 182] width 178 height 22
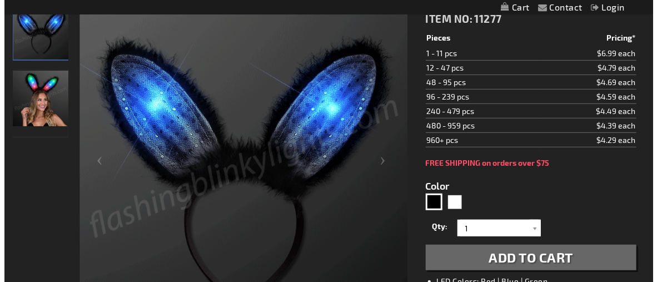
scroll to position [278, 0]
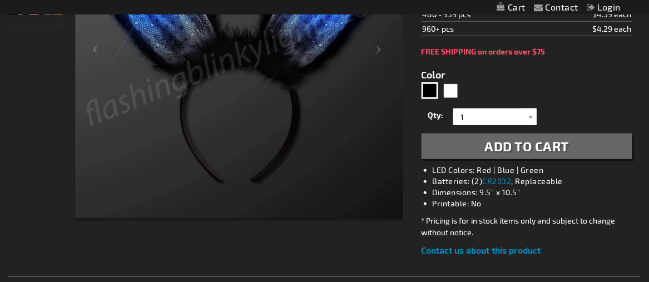
click at [527, 144] on span "Add to Cart" at bounding box center [527, 146] width 85 height 16
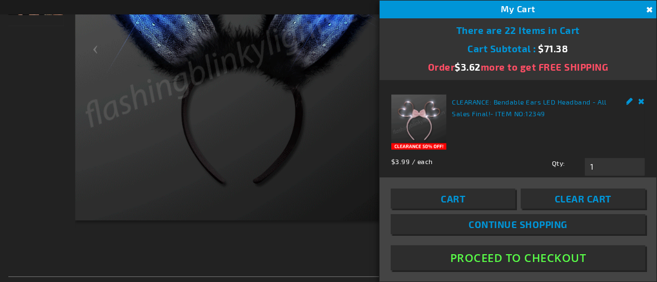
drag, startPoint x: 506, startPoint y: 221, endPoint x: 499, endPoint y: 219, distance: 7.6
click at [507, 221] on span "Continue Shopping" at bounding box center [518, 224] width 99 height 11
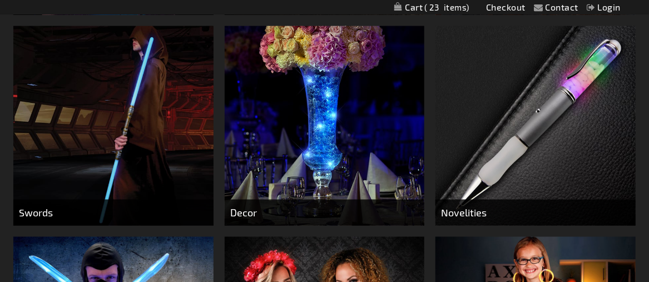
scroll to position [667, 0]
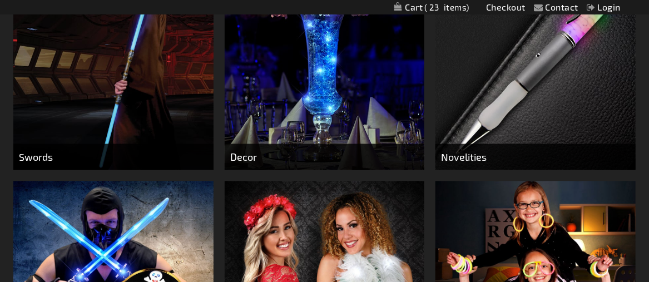
click at [472, 160] on span "Novelities" at bounding box center [536, 157] width 200 height 26
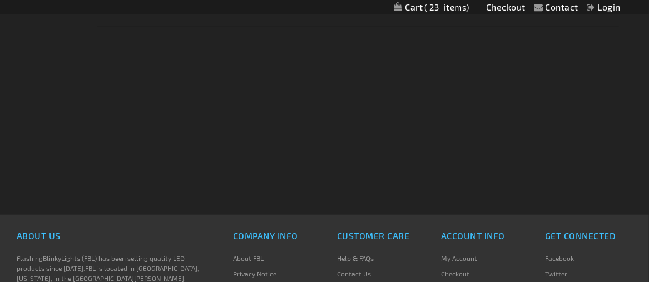
scroll to position [5451, 0]
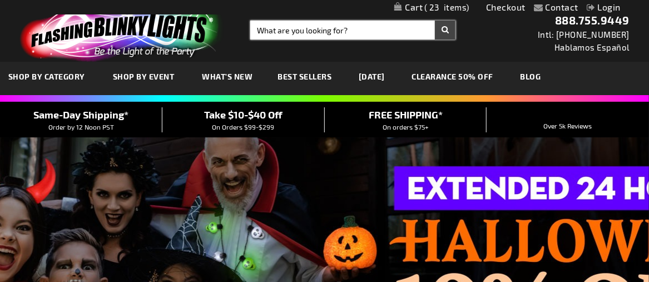
drag, startPoint x: 260, startPoint y: 34, endPoint x: 274, endPoint y: 31, distance: 13.8
click at [260, 34] on input "Search" at bounding box center [352, 30] width 205 height 19
type input "OHIO STATE"
click at [448, 28] on button "Search" at bounding box center [445, 30] width 21 height 19
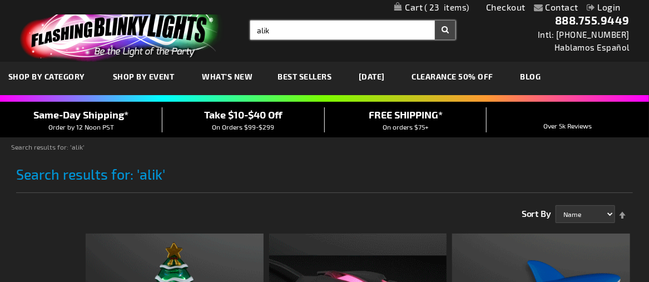
click at [259, 33] on input "alik" at bounding box center [352, 30] width 205 height 19
type input "k"
type input "UNIVERSITIES"
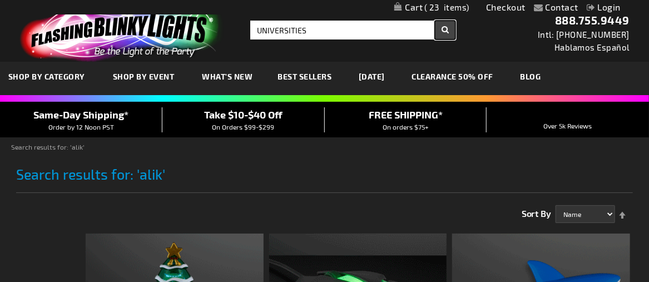
click at [447, 31] on button "Search" at bounding box center [445, 30] width 21 height 19
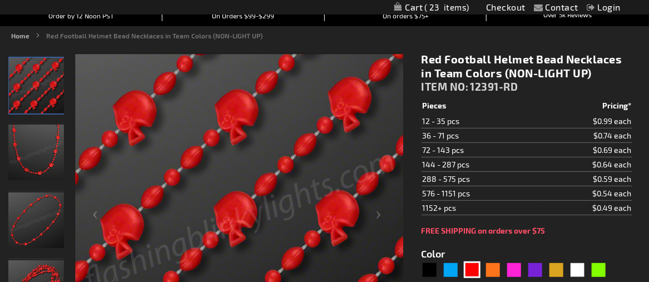
scroll to position [278, 0]
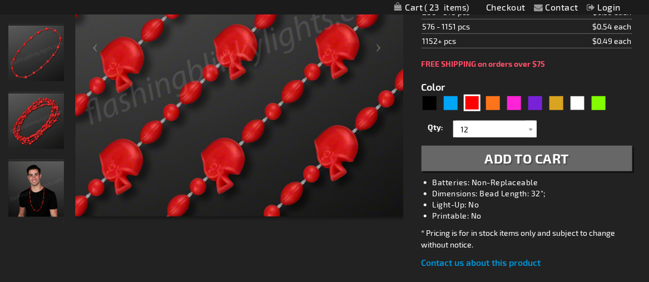
click at [473, 161] on button "Add to Cart" at bounding box center [527, 159] width 211 height 26
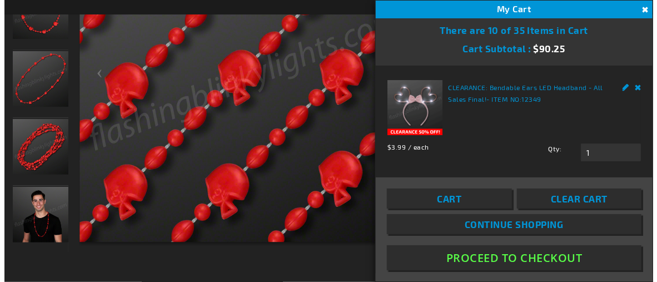
scroll to position [303, 0]
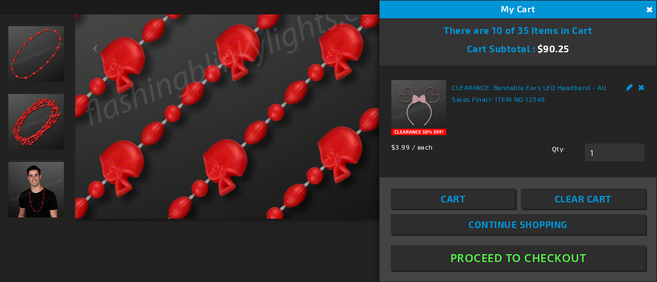
click at [495, 226] on span "Continue Shopping" at bounding box center [518, 224] width 99 height 11
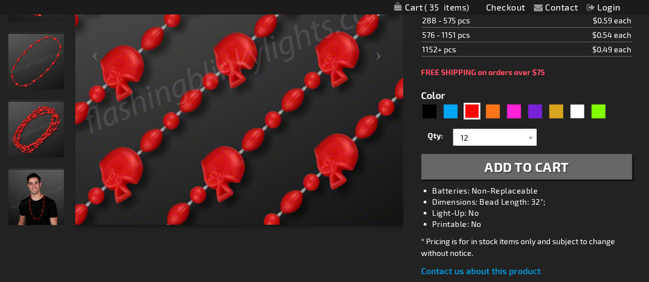
click at [285, 86] on img at bounding box center [239, 60] width 329 height 329
